Goal: Task Accomplishment & Management: Manage account settings

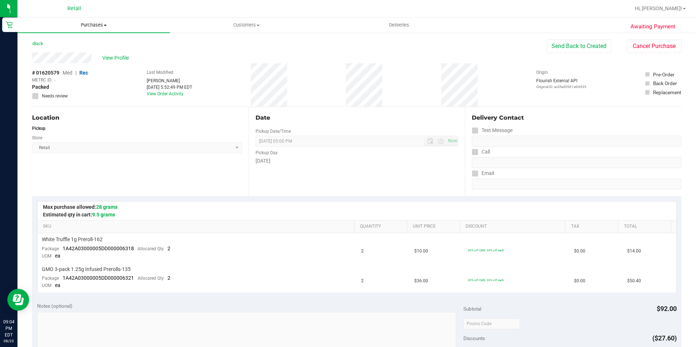
click at [97, 27] on span "Purchases" at bounding box center [93, 25] width 152 height 7
click at [238, 22] on span "Customers" at bounding box center [246, 25] width 152 height 7
click at [204, 43] on span "All customers" at bounding box center [196, 44] width 52 height 6
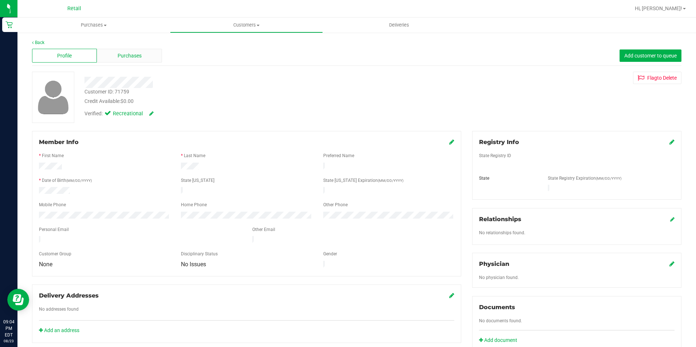
click at [120, 60] on div "Purchases" at bounding box center [129, 56] width 65 height 14
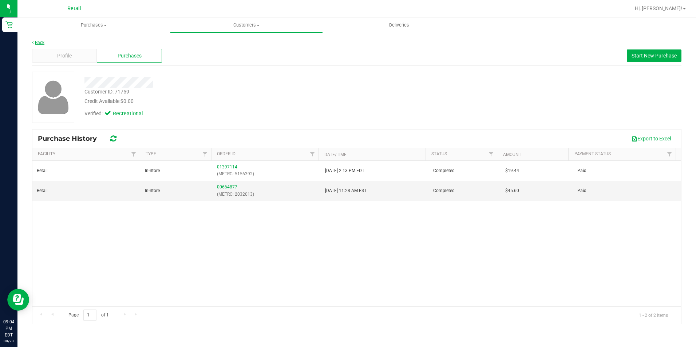
click at [38, 44] on link "Back" at bounding box center [38, 42] width 12 height 5
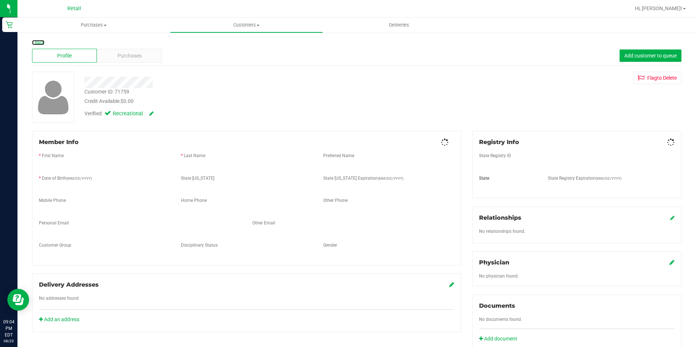
click at [37, 43] on link "Back" at bounding box center [38, 42] width 12 height 5
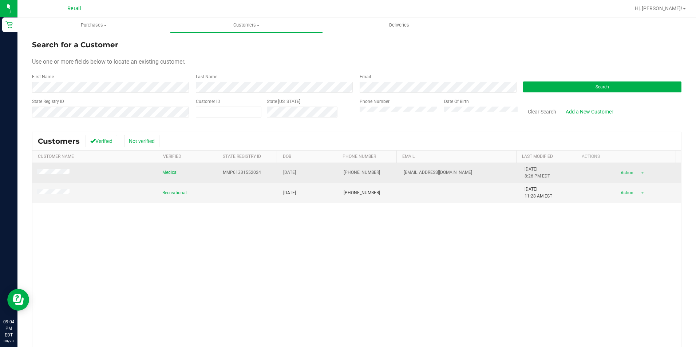
click at [59, 169] on span at bounding box center [54, 172] width 35 height 7
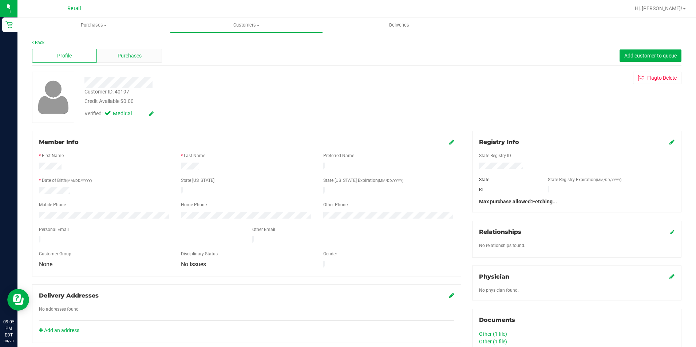
click at [122, 56] on span "Purchases" at bounding box center [130, 56] width 24 height 8
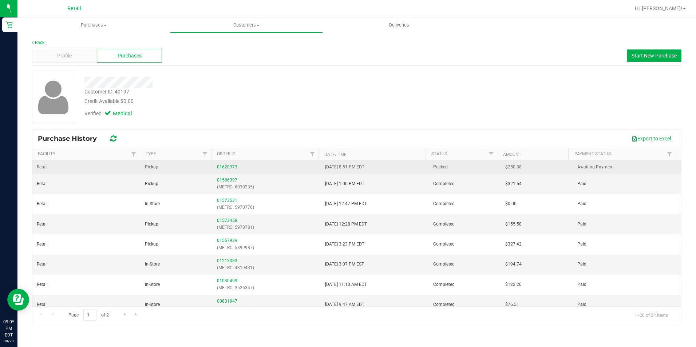
click at [231, 170] on div "01620973" at bounding box center [266, 167] width 99 height 7
click at [230, 168] on link "01620973" at bounding box center [227, 166] width 20 height 5
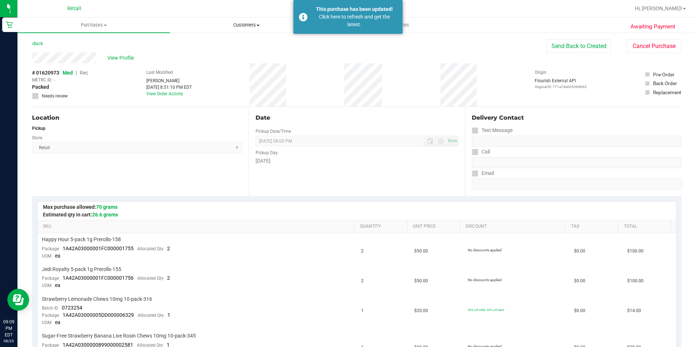
click at [243, 21] on uib-tab-heading "Customers All customers Add a new customer All physicians" at bounding box center [246, 25] width 152 height 15
click at [229, 41] on li "All customers" at bounding box center [246, 44] width 152 height 9
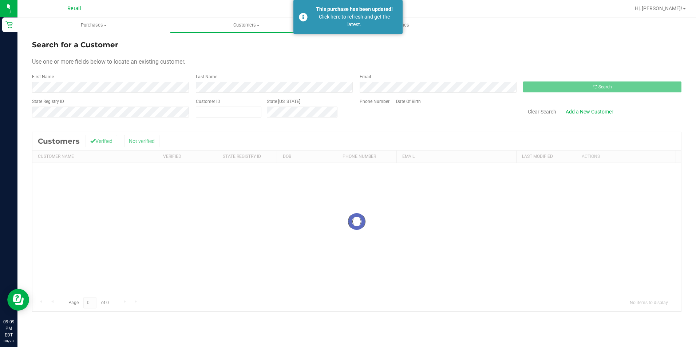
click at [57, 77] on div "First Name" at bounding box center [111, 82] width 158 height 19
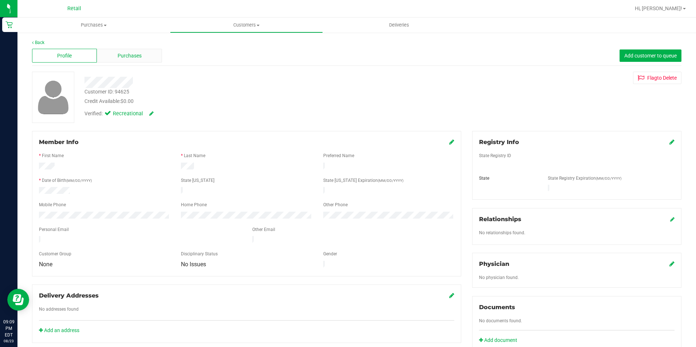
click at [126, 56] on span "Purchases" at bounding box center [130, 56] width 24 height 8
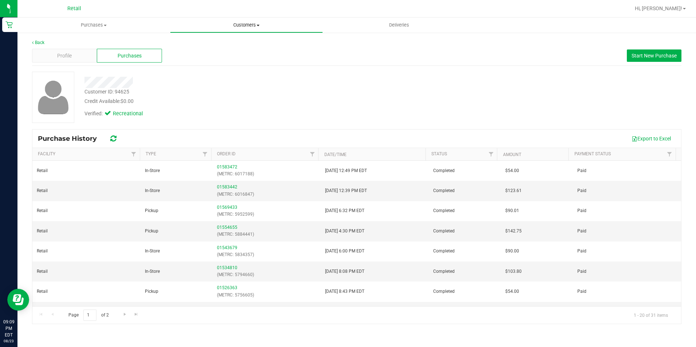
drag, startPoint x: 260, startPoint y: 24, endPoint x: 222, endPoint y: 42, distance: 42.0
click at [259, 24] on span "Customers" at bounding box center [246, 25] width 152 height 7
click at [220, 43] on span "All customers" at bounding box center [196, 44] width 52 height 6
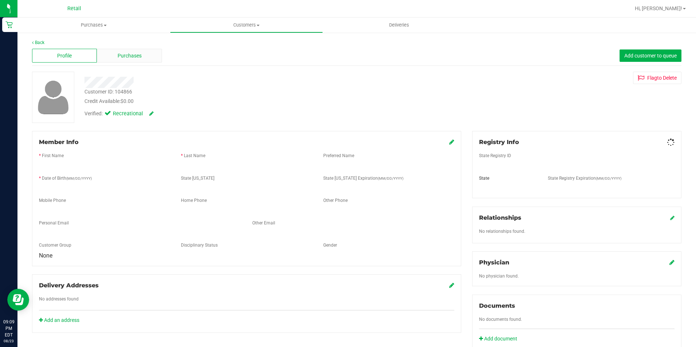
click at [118, 56] on span "Purchases" at bounding box center [130, 56] width 24 height 8
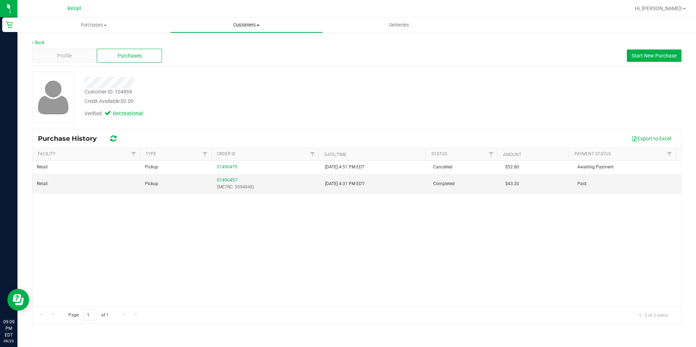
click at [240, 25] on span "Customers" at bounding box center [246, 25] width 152 height 7
click at [197, 46] on span "All customers" at bounding box center [196, 44] width 52 height 6
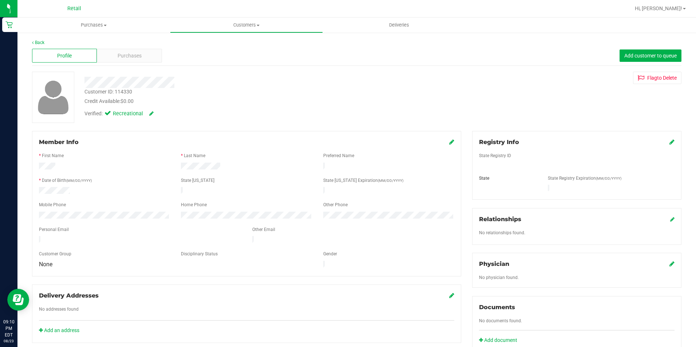
click at [136, 47] on div "Profile Purchases Add customer to queue" at bounding box center [356, 56] width 649 height 20
click at [137, 52] on span "Purchases" at bounding box center [130, 56] width 24 height 8
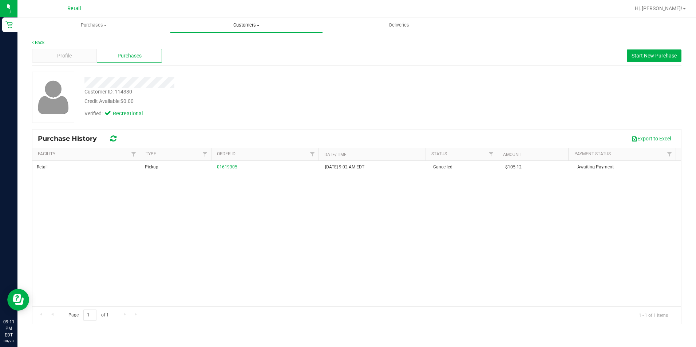
click at [247, 23] on span "Customers" at bounding box center [246, 25] width 152 height 7
click at [202, 41] on span "All customers" at bounding box center [196, 44] width 52 height 6
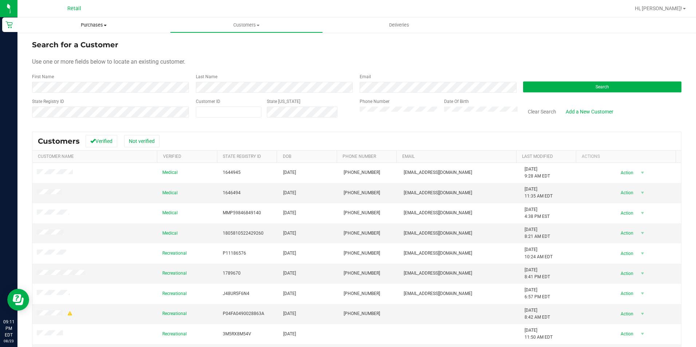
click at [95, 24] on span "Purchases" at bounding box center [93, 25] width 152 height 7
click at [74, 45] on span "Summary of purchases" at bounding box center [54, 44] width 75 height 6
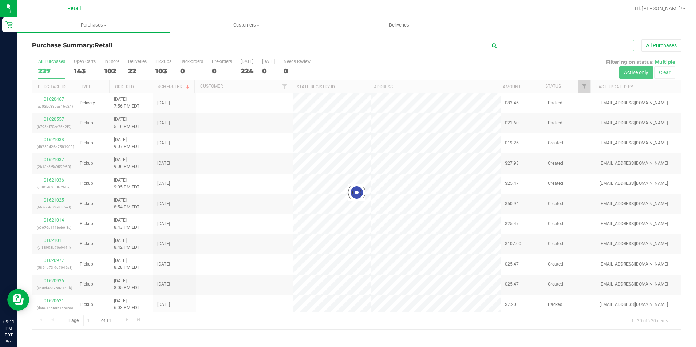
click at [553, 44] on input "text" at bounding box center [561, 45] width 146 height 11
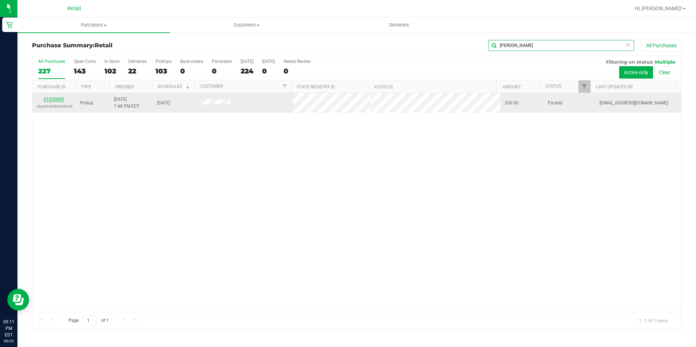
type input "[PERSON_NAME]"
click at [60, 98] on link "01620845" at bounding box center [54, 99] width 20 height 5
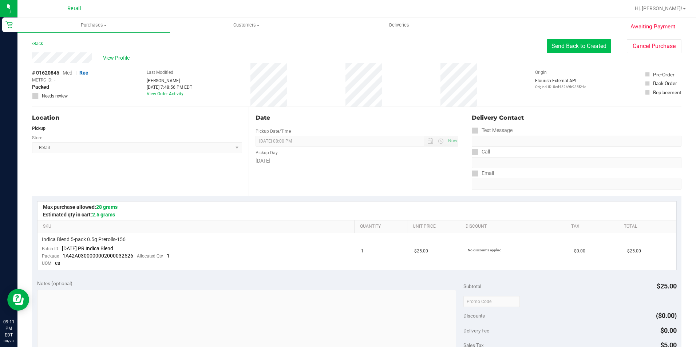
click at [568, 41] on button "Send Back to Created" at bounding box center [578, 46] width 64 height 14
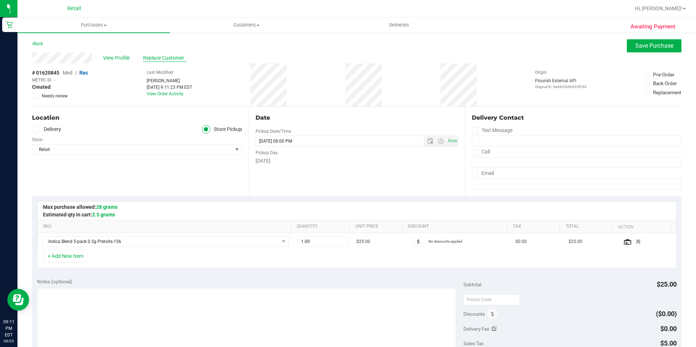
click at [150, 59] on span "Replace Customer" at bounding box center [165, 58] width 44 height 8
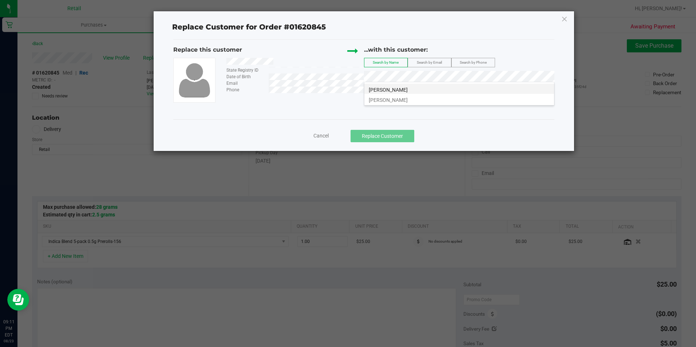
click at [403, 91] on span "[PERSON_NAME]" at bounding box center [388, 90] width 39 height 6
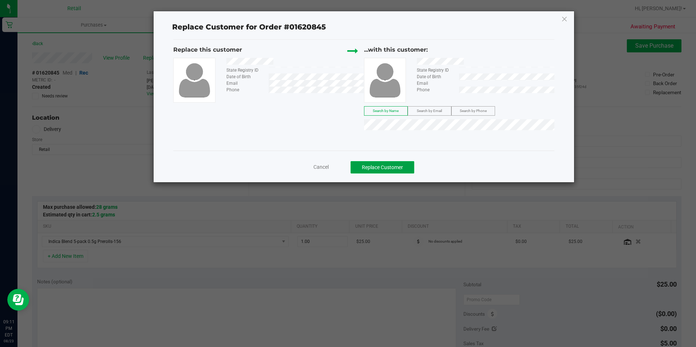
click at [383, 164] on button "Replace Customer" at bounding box center [382, 167] width 64 height 12
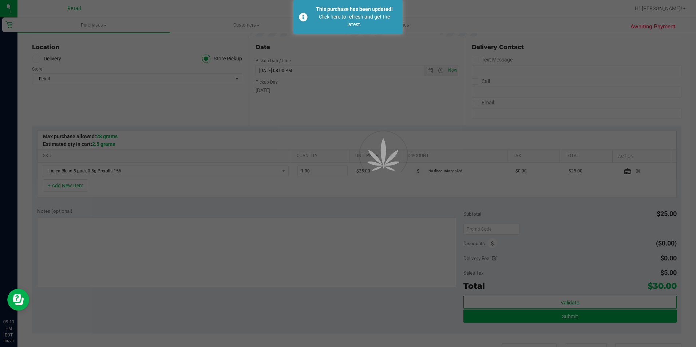
scroll to position [182, 0]
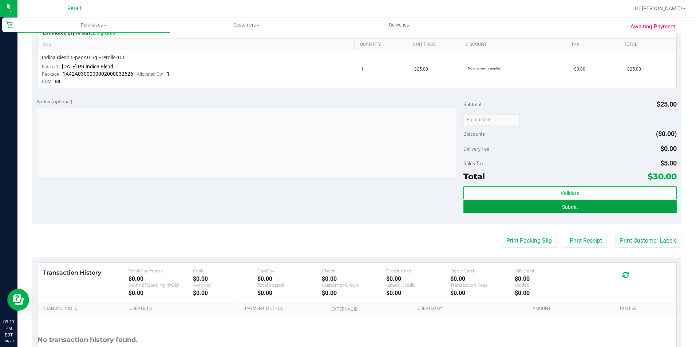
click at [578, 208] on button "Submit" at bounding box center [569, 206] width 213 height 13
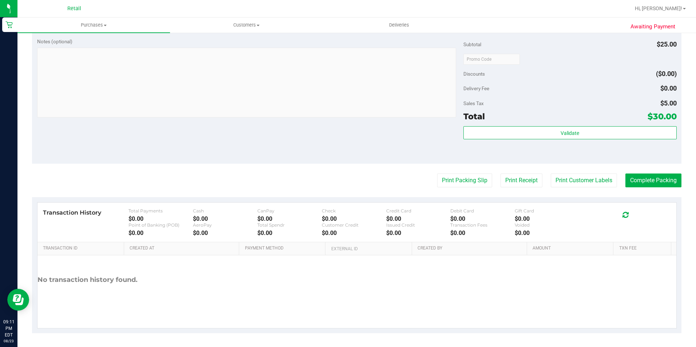
scroll to position [248, 0]
click at [648, 174] on button "Complete Packing" at bounding box center [653, 180] width 56 height 14
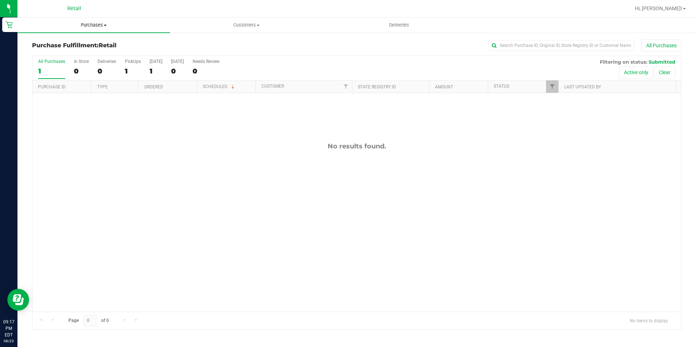
click at [90, 26] on span "Purchases" at bounding box center [93, 25] width 152 height 7
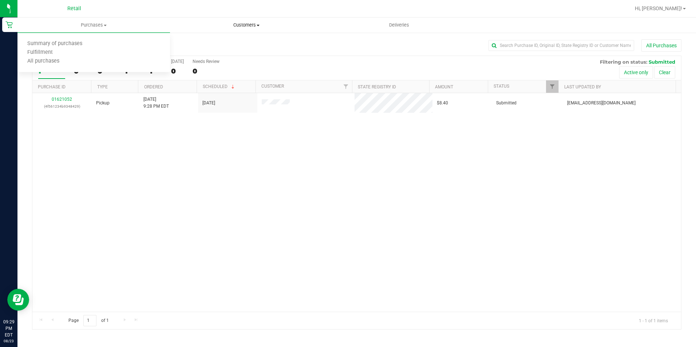
drag, startPoint x: 242, startPoint y: 27, endPoint x: 231, endPoint y: 34, distance: 13.2
click at [242, 27] on span "Customers" at bounding box center [246, 25] width 152 height 7
click at [224, 40] on li "All customers" at bounding box center [246, 44] width 152 height 9
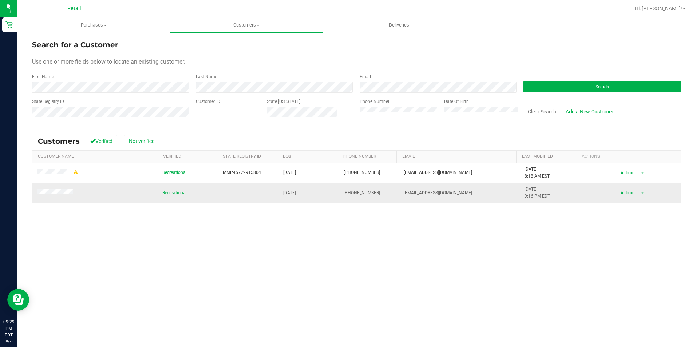
click at [49, 189] on td at bounding box center [95, 193] width 126 height 20
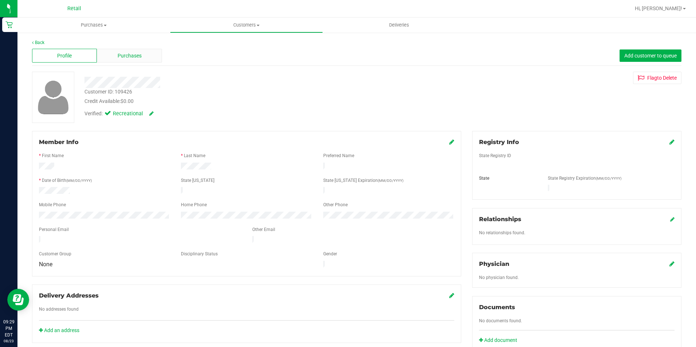
click at [120, 52] on span "Purchases" at bounding box center [130, 56] width 24 height 8
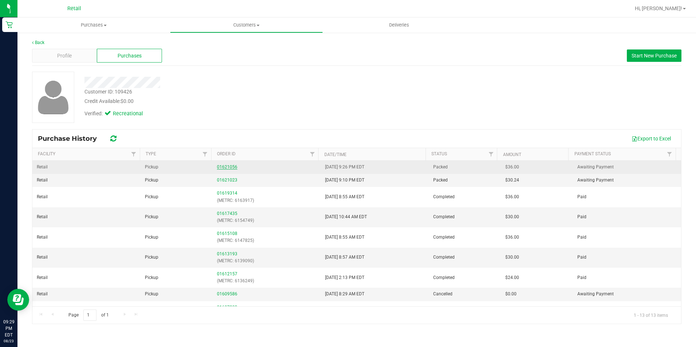
click at [224, 167] on link "01621056" at bounding box center [227, 166] width 20 height 5
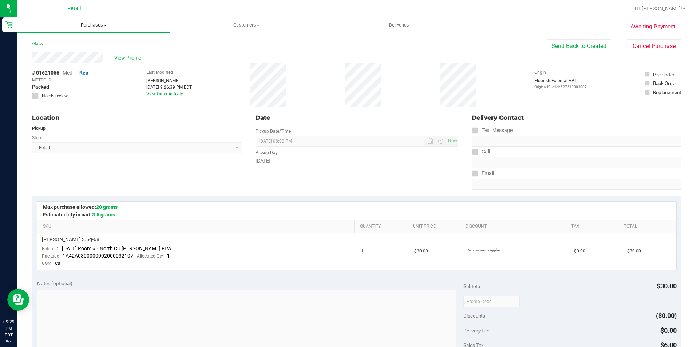
click at [97, 20] on uib-tab-heading "Purchases Summary of purchases Fulfillment All purchases" at bounding box center [93, 24] width 152 height 15
click at [76, 41] on span "Summary of purchases" at bounding box center [54, 44] width 75 height 6
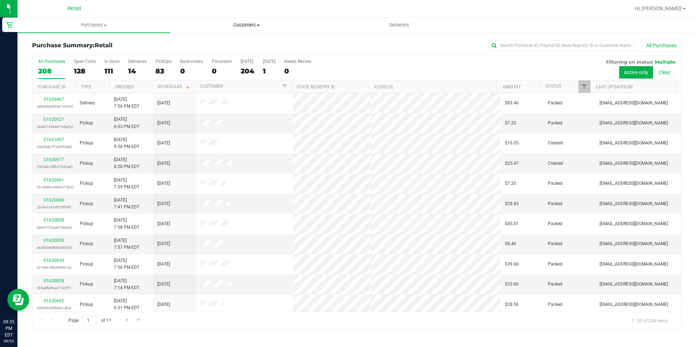
drag, startPoint x: 249, startPoint y: 28, endPoint x: 241, endPoint y: 30, distance: 8.3
click at [249, 28] on span "Customers" at bounding box center [246, 25] width 152 height 7
click at [230, 42] on li "All customers" at bounding box center [246, 44] width 152 height 9
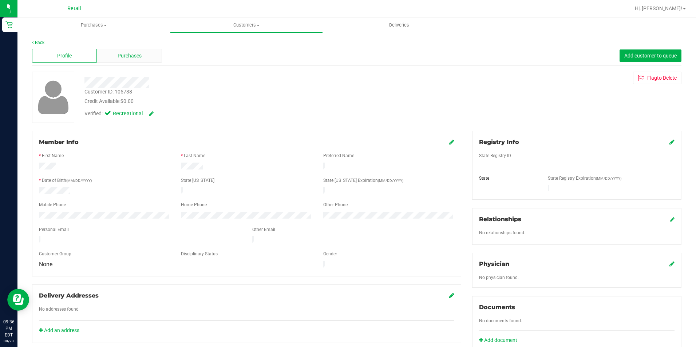
click at [123, 54] on span "Purchases" at bounding box center [130, 56] width 24 height 8
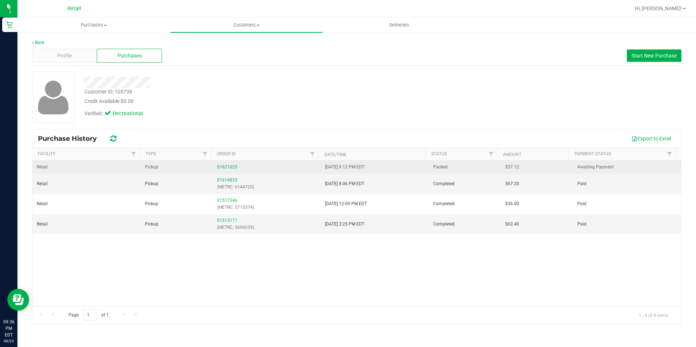
click at [233, 164] on div "01621025" at bounding box center [266, 167] width 99 height 7
click at [230, 165] on link "01621025" at bounding box center [227, 166] width 20 height 5
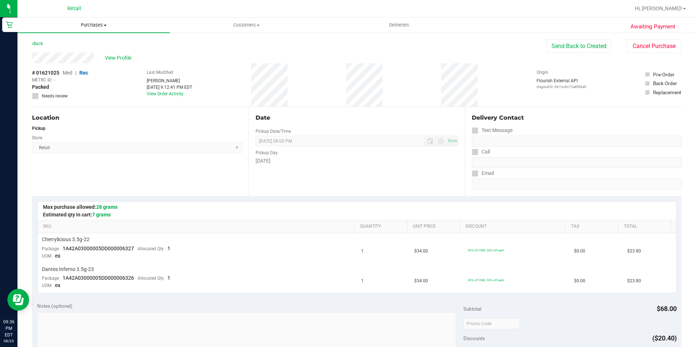
click at [105, 24] on span "Purchases" at bounding box center [93, 25] width 152 height 7
click at [77, 41] on span "Summary of purchases" at bounding box center [54, 44] width 75 height 6
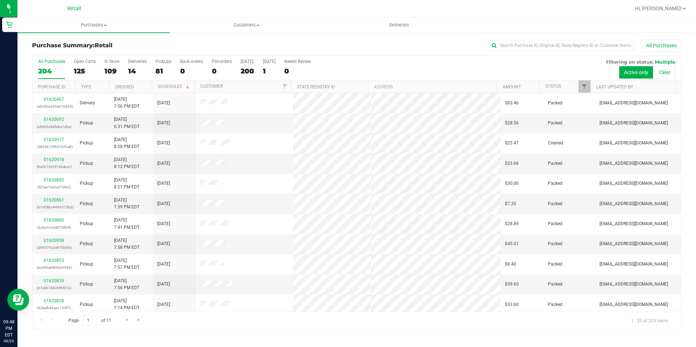
click at [244, 34] on div "Purchase Summary: Retail All Purchases All Purchases 204 Open Carts 125 In Stor…" at bounding box center [356, 184] width 678 height 305
click at [245, 27] on span "Customers" at bounding box center [246, 25] width 152 height 7
click at [235, 42] on li "All customers" at bounding box center [246, 44] width 152 height 9
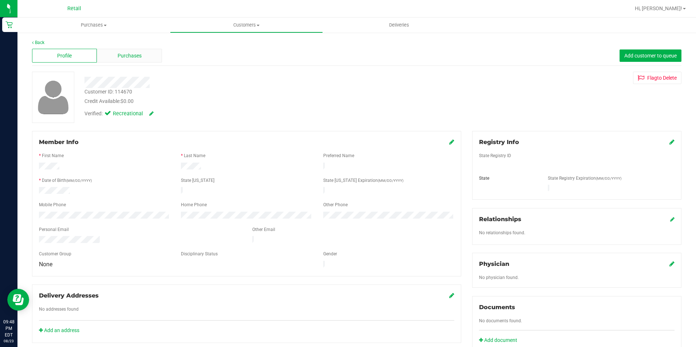
click at [146, 56] on div "Purchases" at bounding box center [129, 56] width 65 height 14
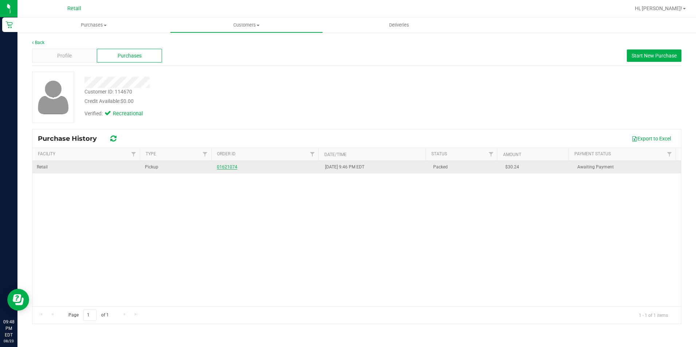
click at [224, 164] on link "01621074" at bounding box center [227, 166] width 20 height 5
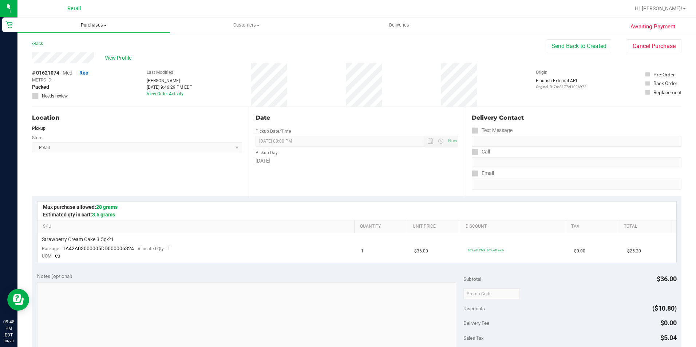
click at [97, 23] on span "Purchases" at bounding box center [93, 25] width 152 height 7
click at [76, 39] on ul "Summary of purchases Fulfillment All purchases" at bounding box center [93, 52] width 152 height 39
click at [79, 41] on span "Summary of purchases" at bounding box center [54, 44] width 75 height 6
